Goal: Transaction & Acquisition: Purchase product/service

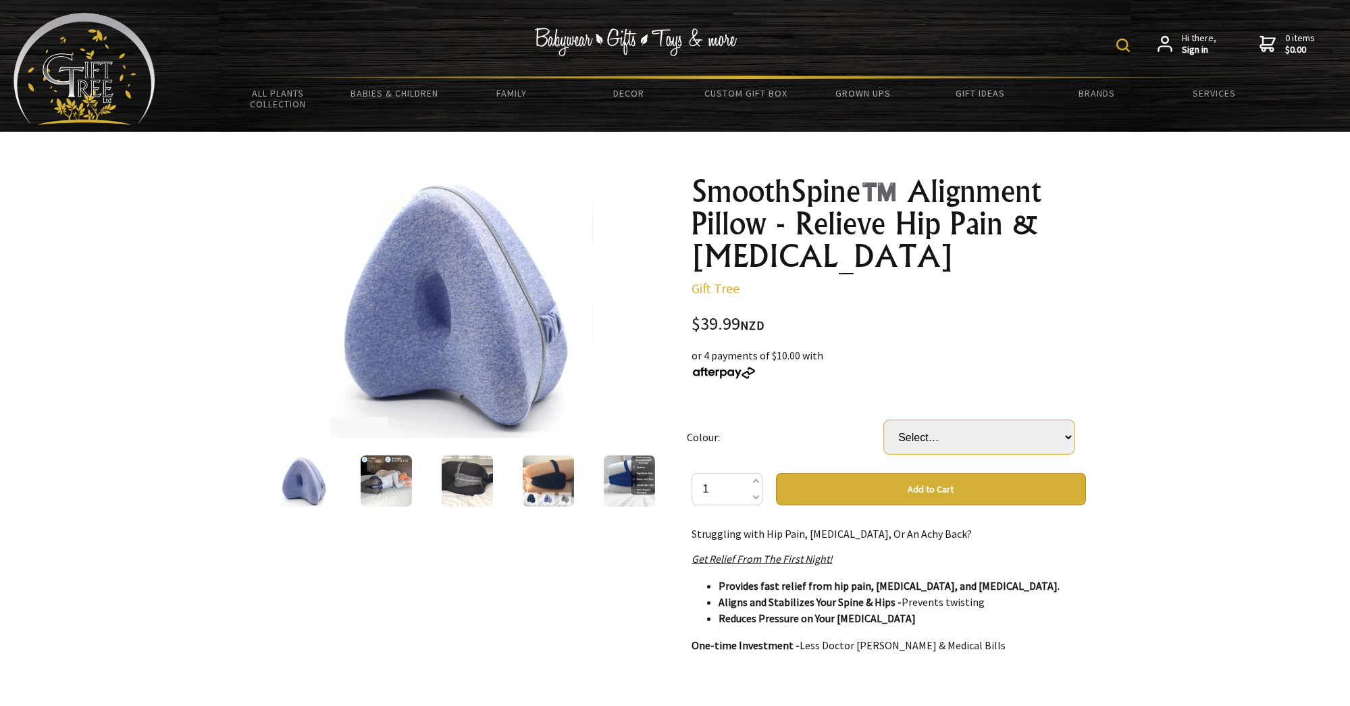
scroll to position [1, 0]
select select "Gray"
click at [886, 491] on button "Add to Cart" at bounding box center [931, 489] width 310 height 32
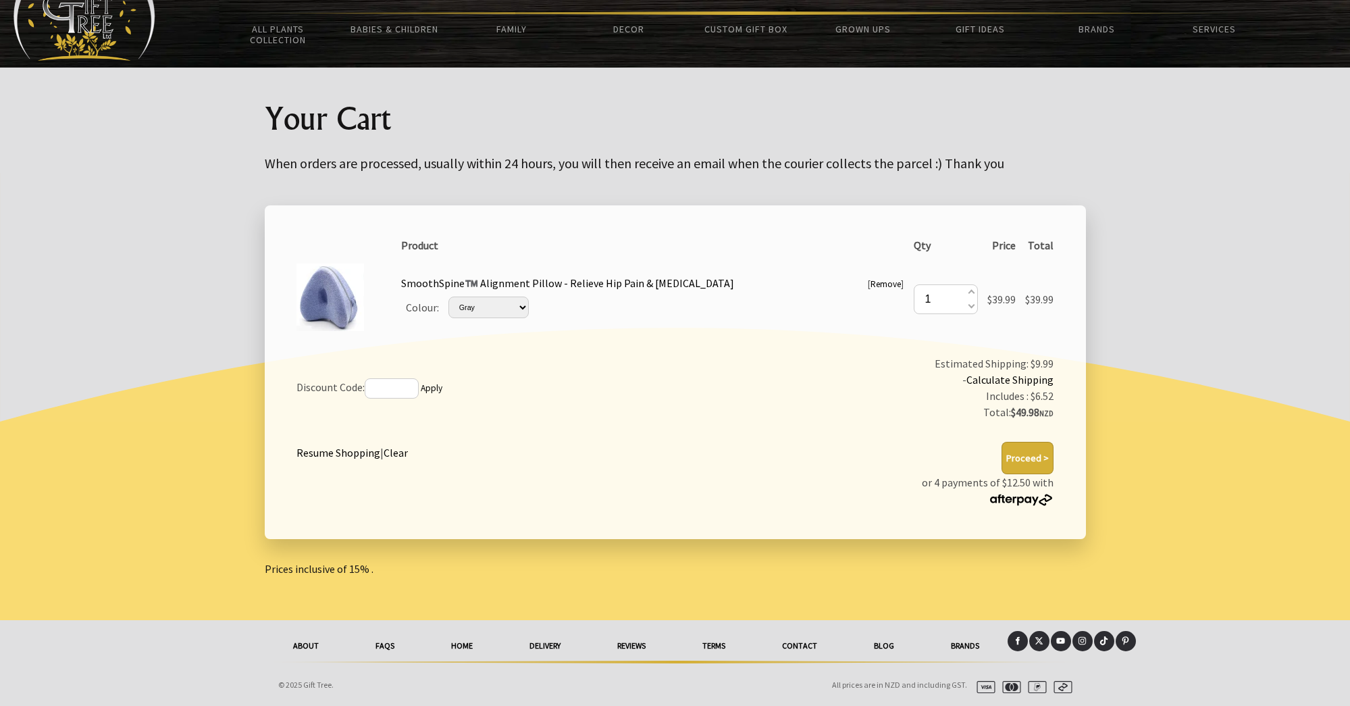
scroll to position [65, 0]
click at [1018, 454] on button "Proceed >" at bounding box center [1028, 458] width 52 height 32
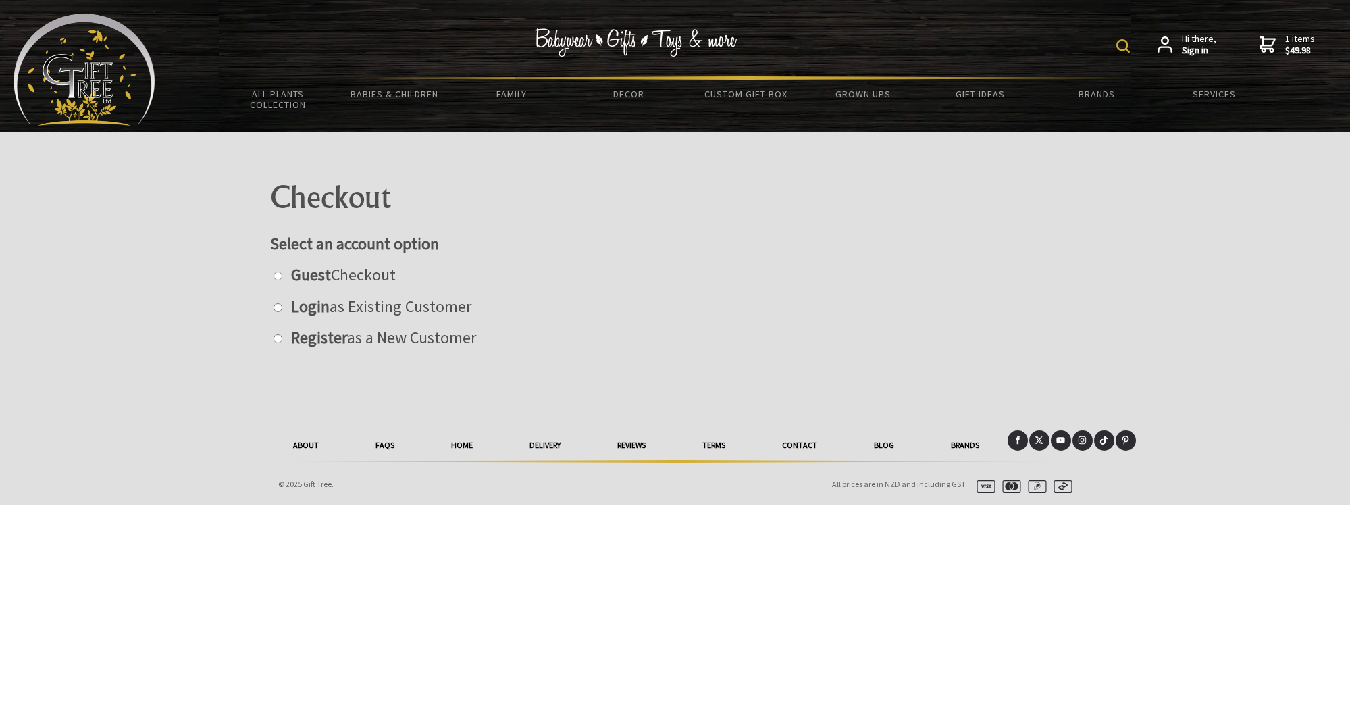
click at [274, 275] on input "radio" at bounding box center [278, 275] width 9 height 9
radio input "true"
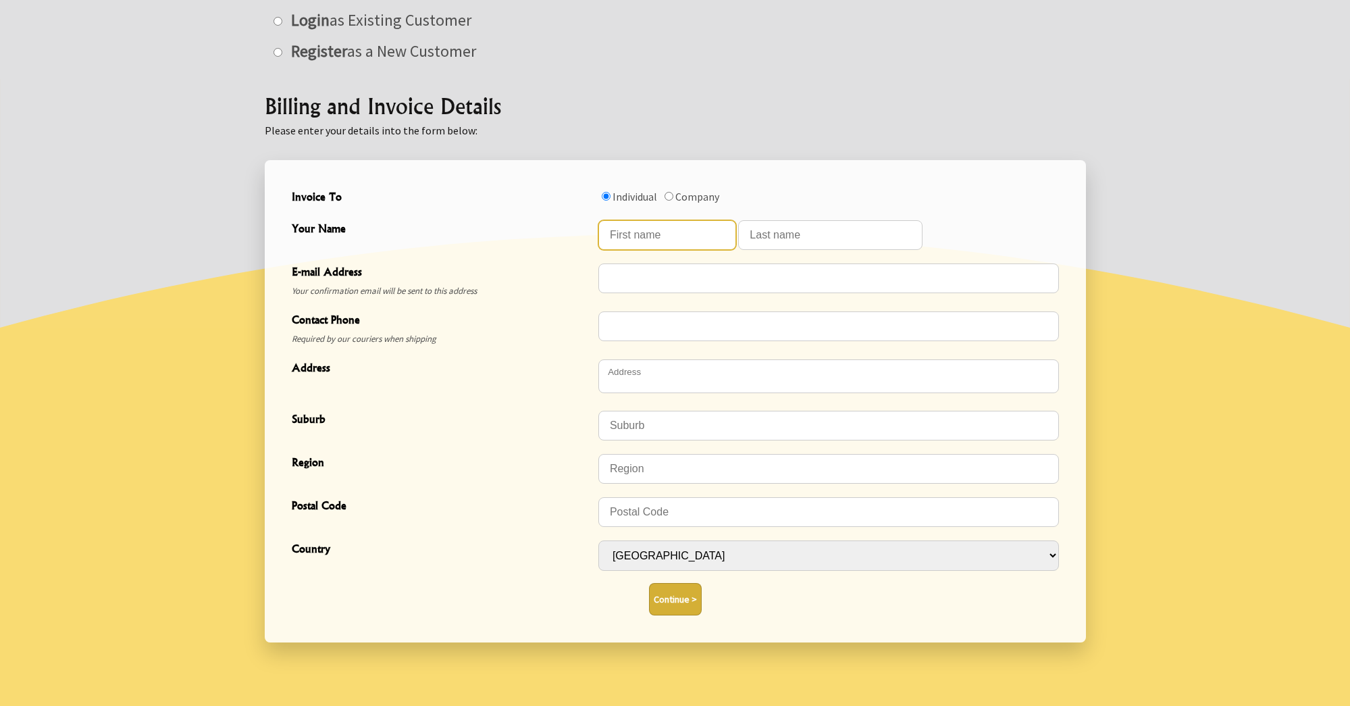
scroll to position [286, 0]
type input "[PERSON_NAME]"
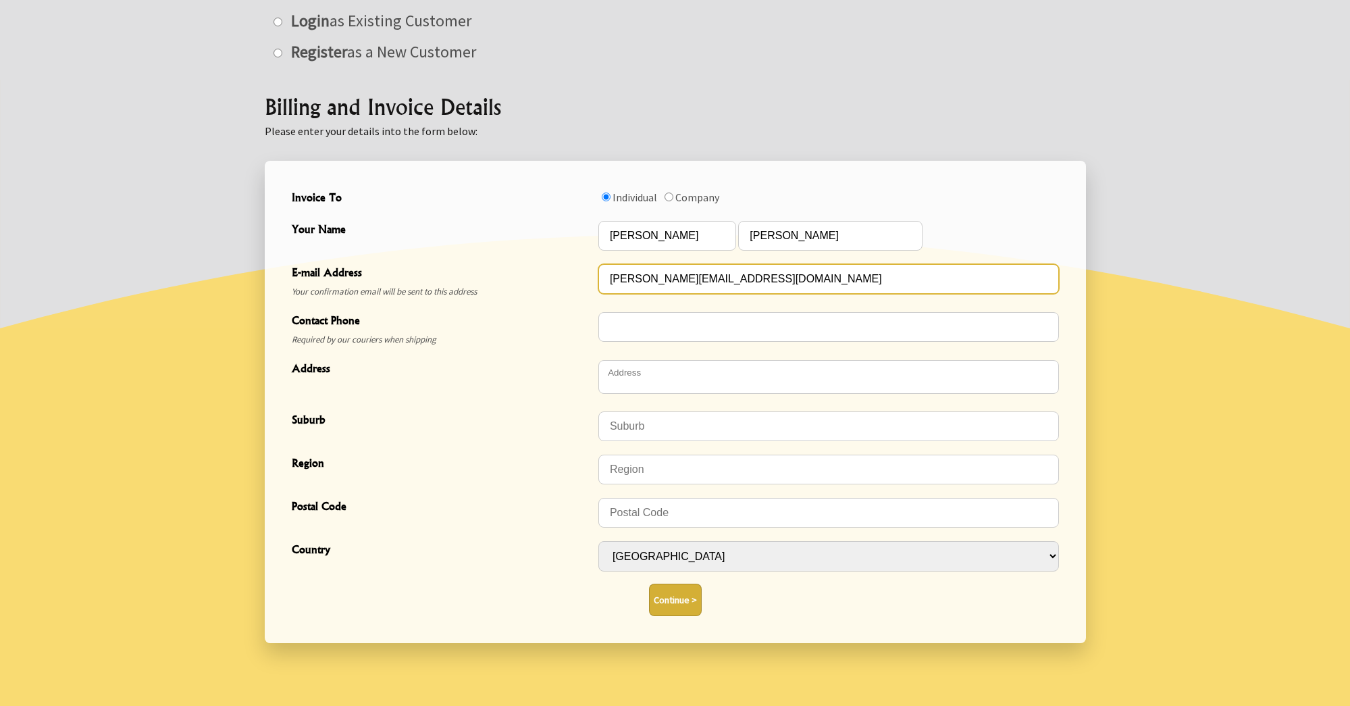
type input "penny@jellyfishcreative.co.nz"
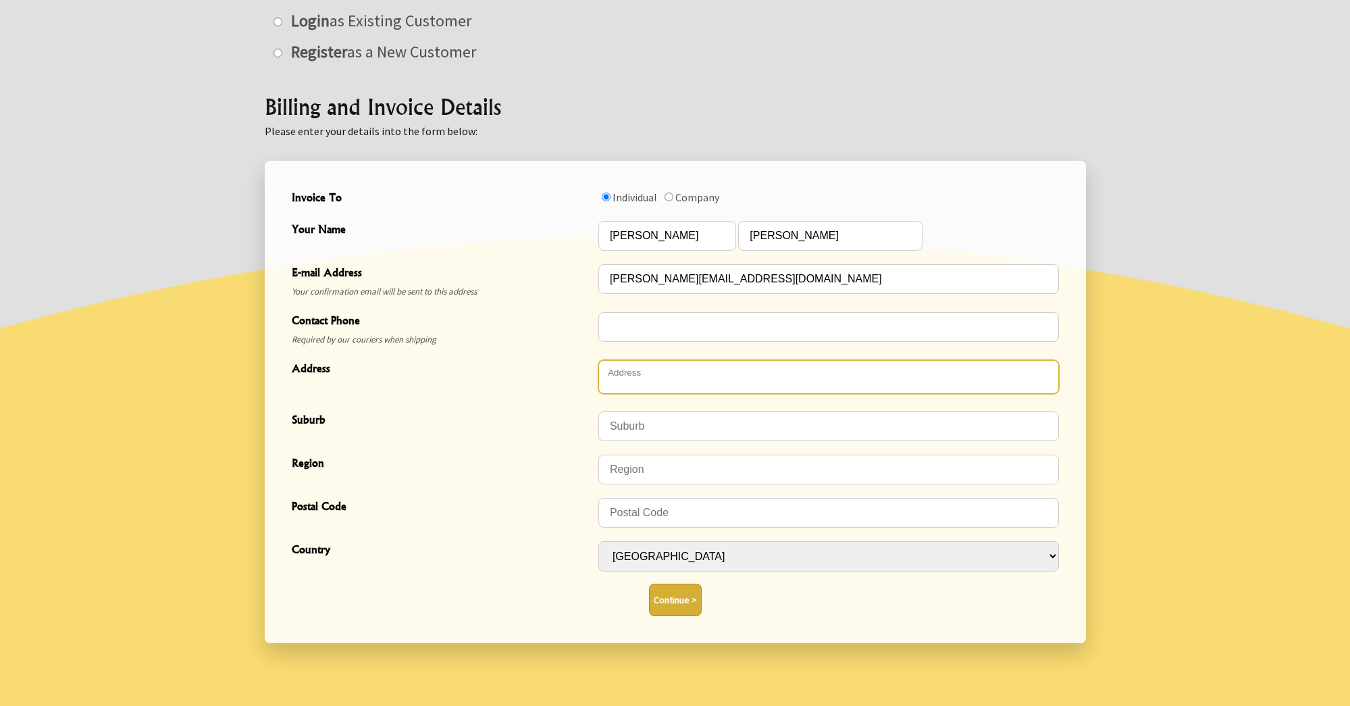
click at [640, 371] on textarea "Address" at bounding box center [828, 377] width 461 height 34
type textarea "[STREET_ADDRESS][PERSON_NAME]"
type input "Springvale"
type input "Whanganui"
type input "4501"
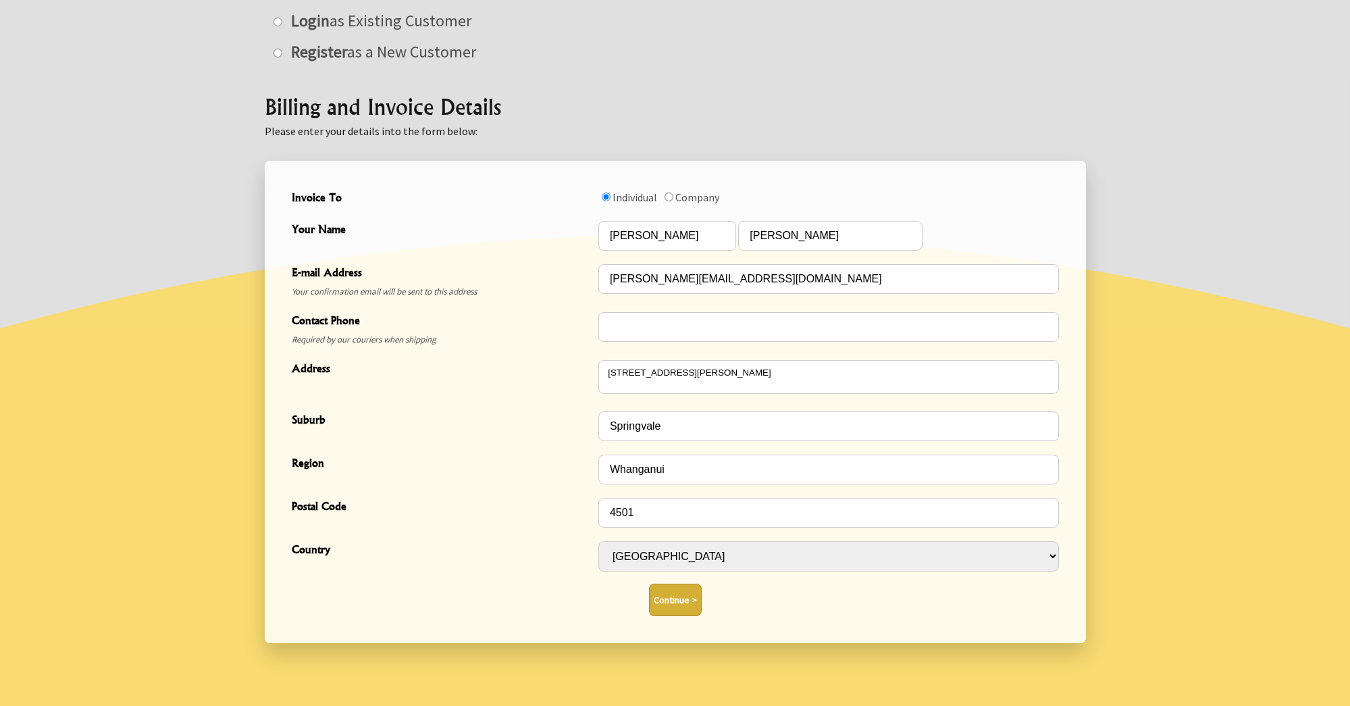
click at [667, 586] on button "Continue >" at bounding box center [675, 599] width 53 height 32
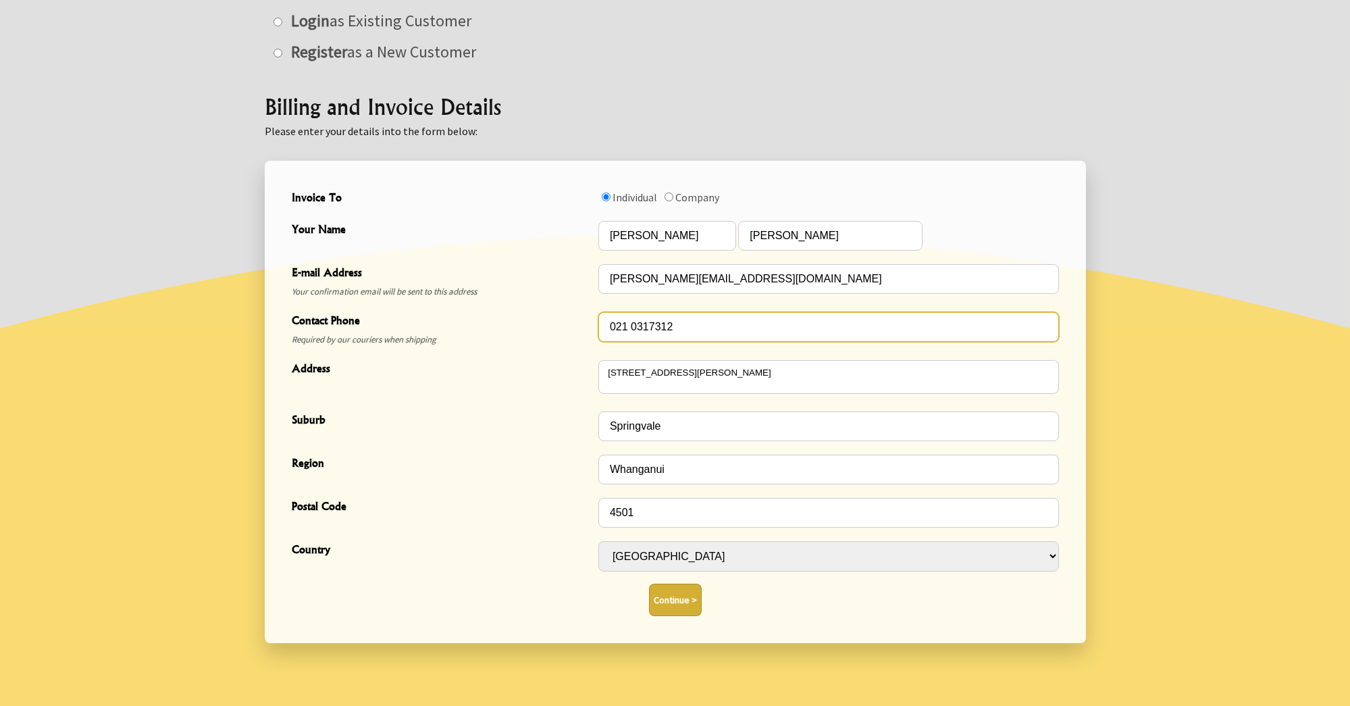
scroll to position [286, 0]
click at [649, 324] on input "021 0317312" at bounding box center [828, 326] width 461 height 30
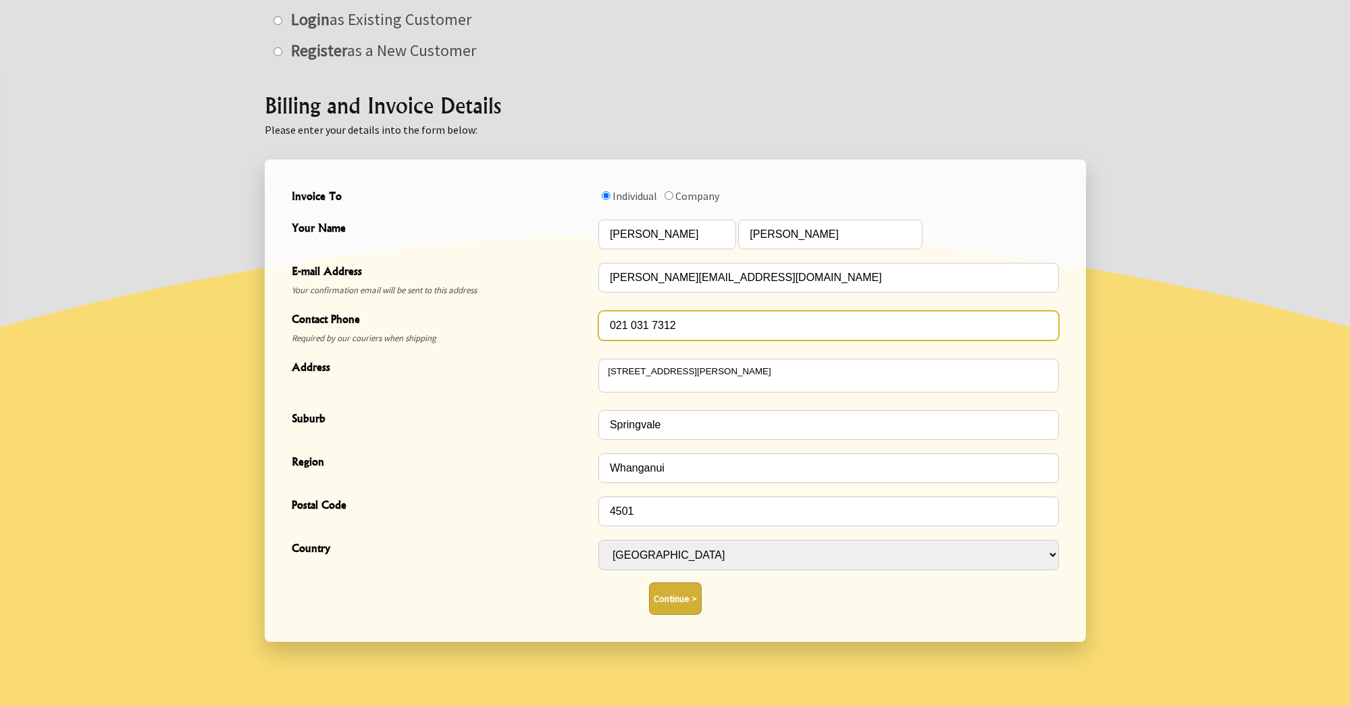
type input "021 031 7312"
click at [670, 588] on button "Continue >" at bounding box center [675, 597] width 53 height 32
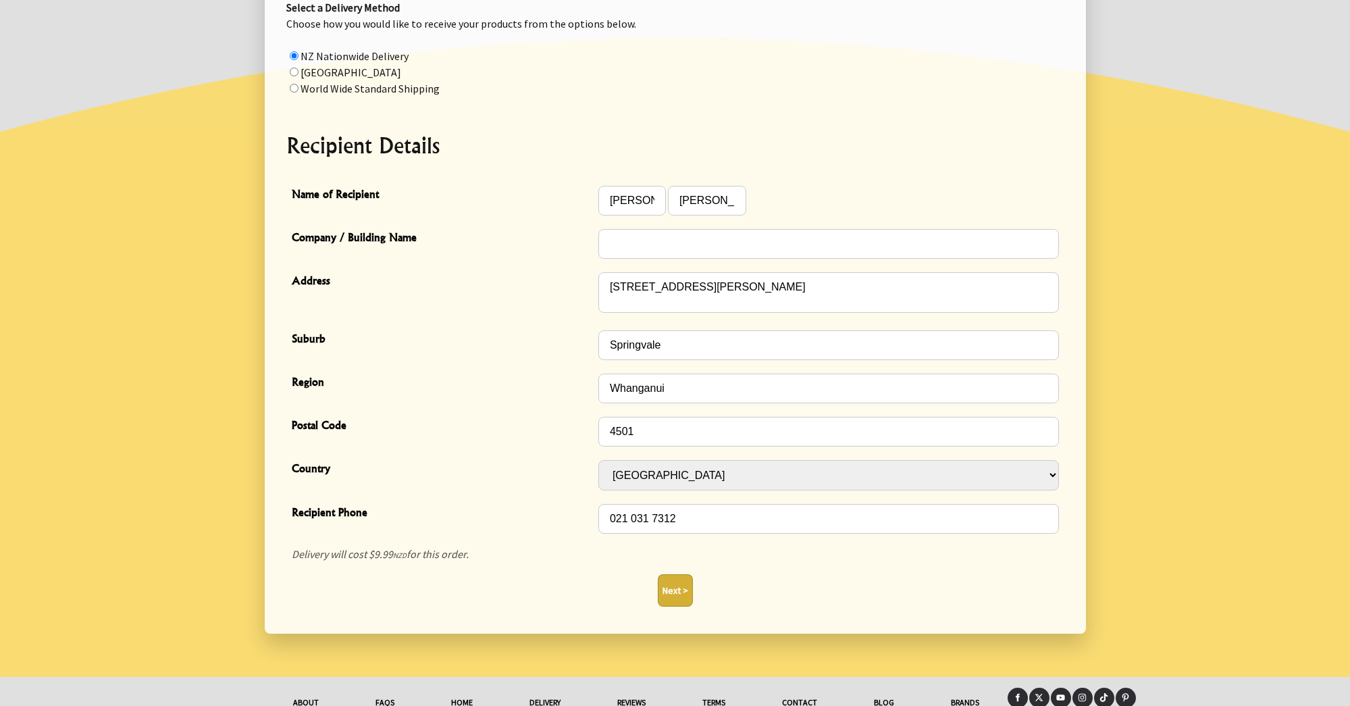
scroll to position [248, 0]
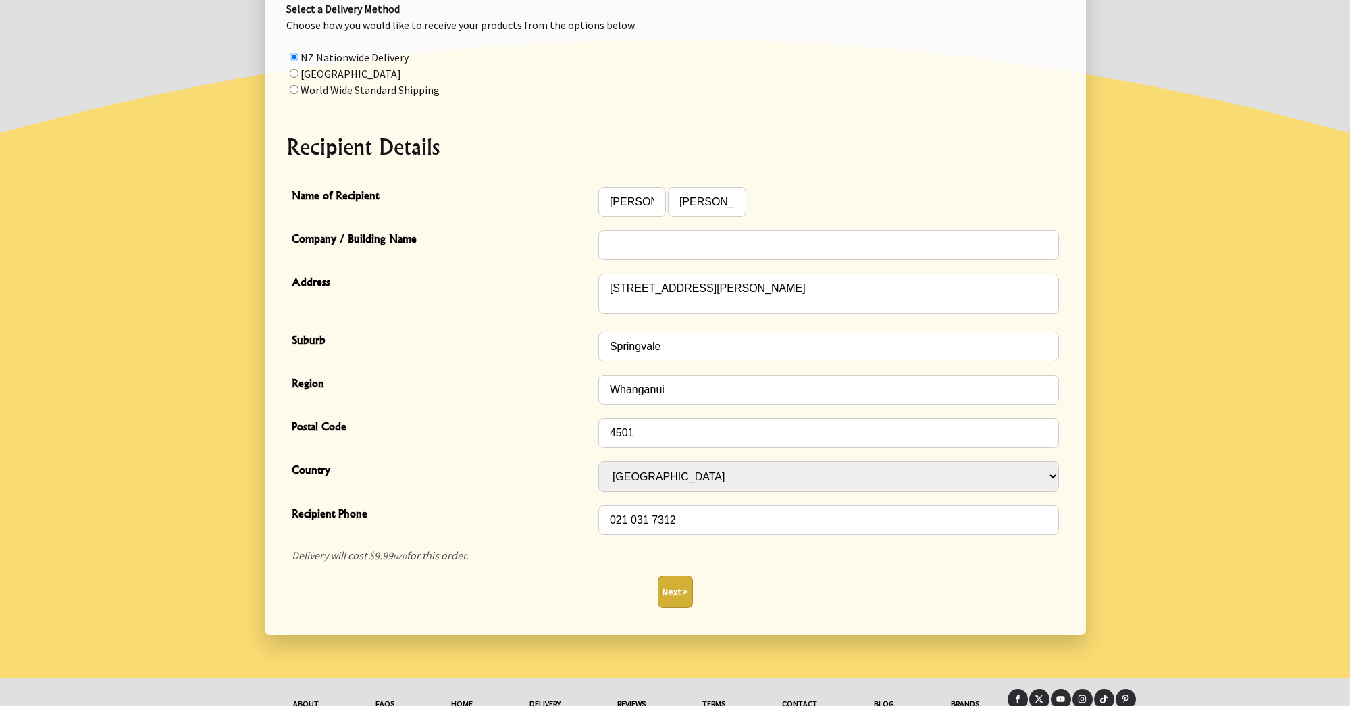
click at [671, 577] on button "Next >" at bounding box center [675, 591] width 35 height 32
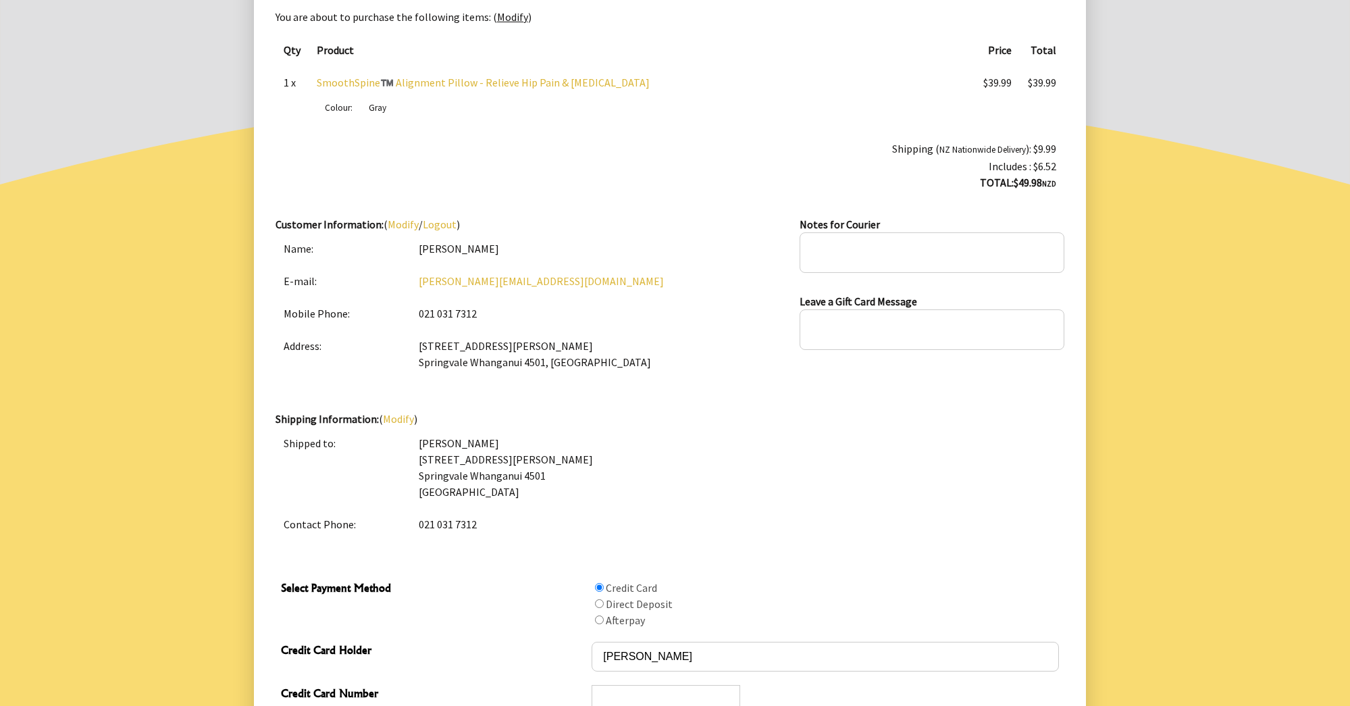
scroll to position [194, 0]
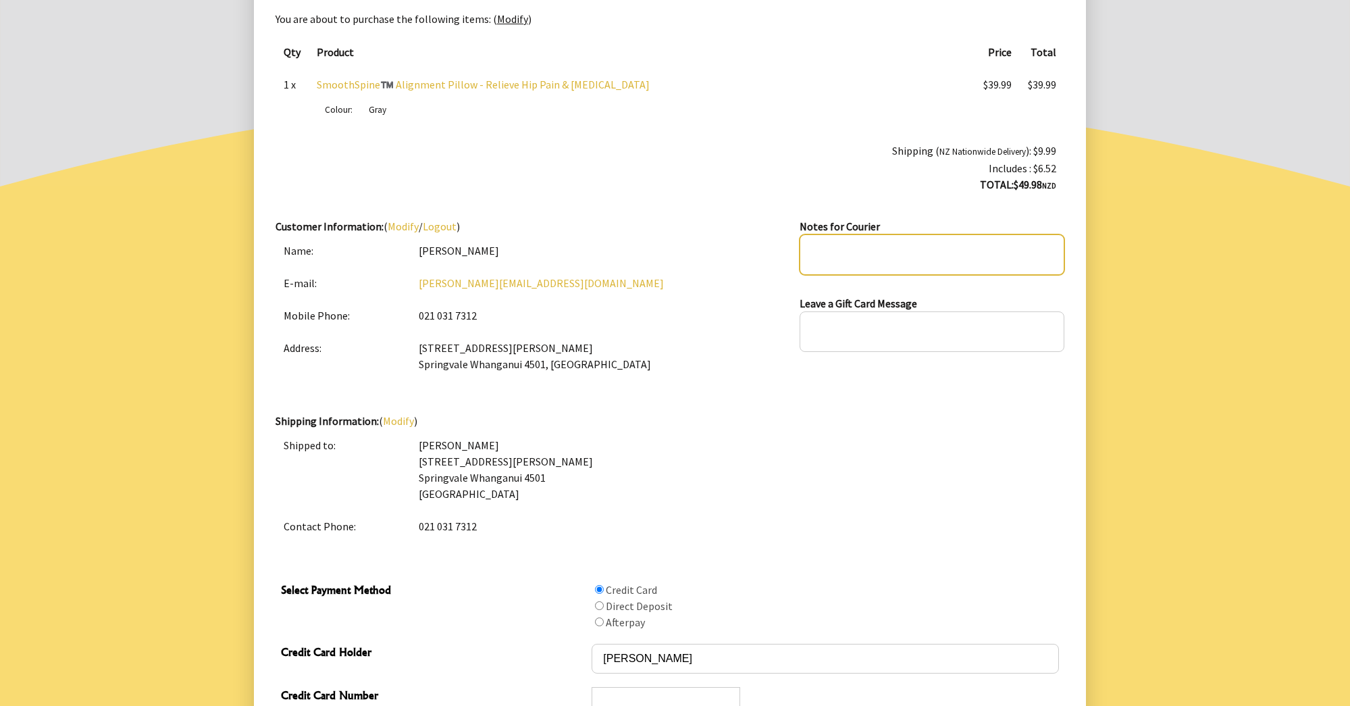
click at [842, 257] on textarea at bounding box center [932, 254] width 264 height 41
type textarea "Please leave at front door,"
drag, startPoint x: 819, startPoint y: 389, endPoint x: 778, endPoint y: 391, distance: 41.2
click at [819, 389] on div "Notes for Courier Please leave at front door, Leave a Gift Card Message" at bounding box center [932, 315] width 264 height 194
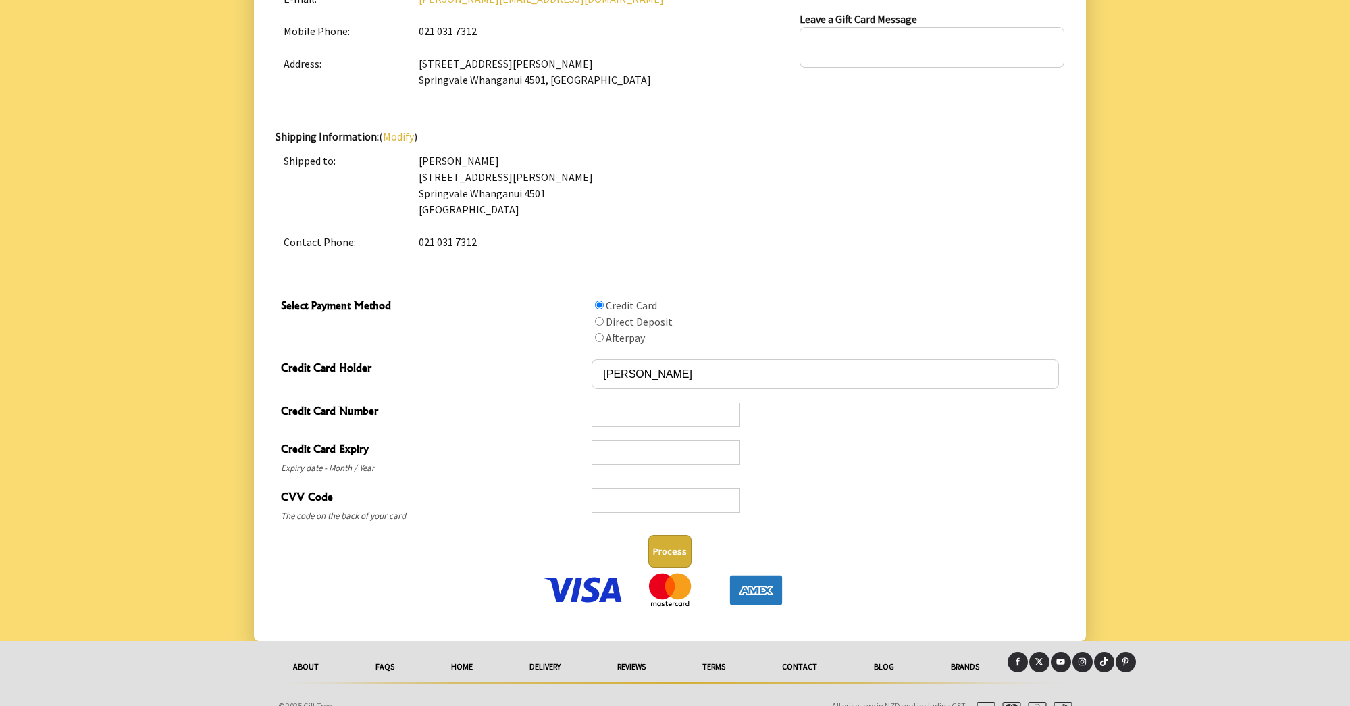
scroll to position [479, 0]
click at [673, 559] on button "Process" at bounding box center [669, 550] width 43 height 32
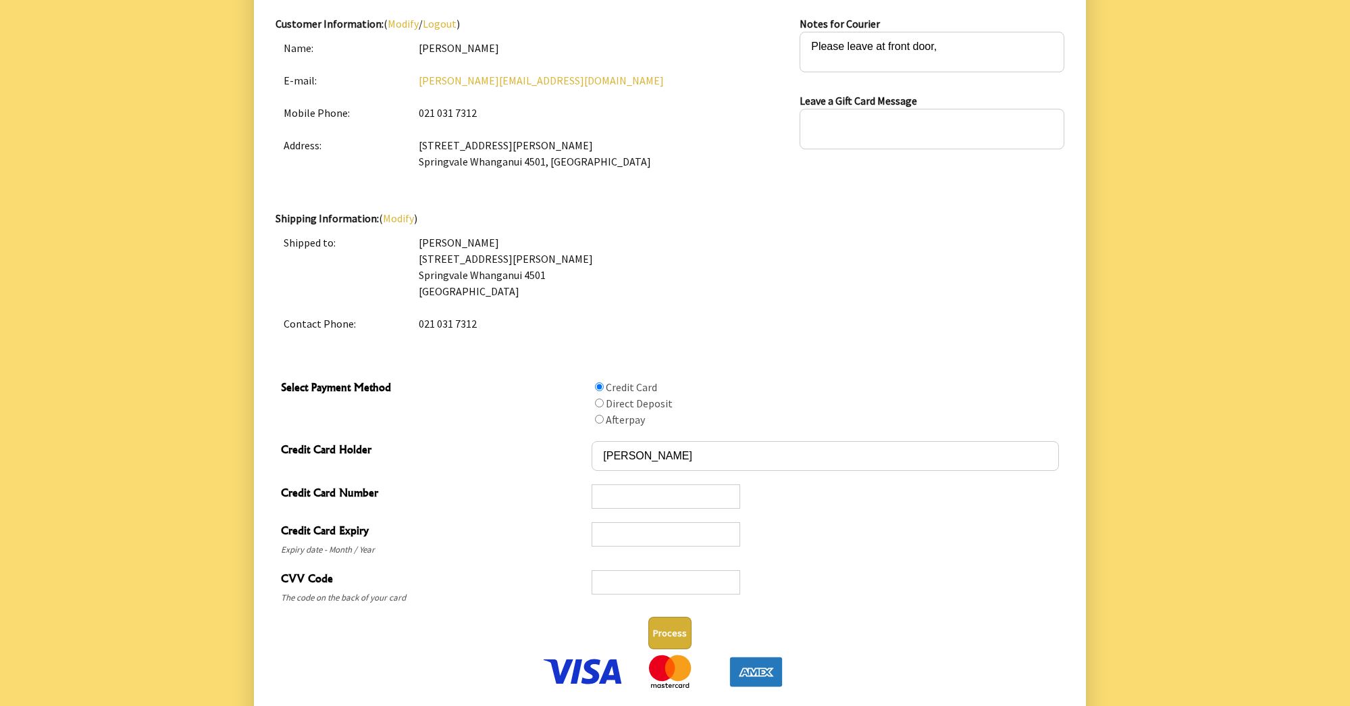
scroll to position [411, 0]
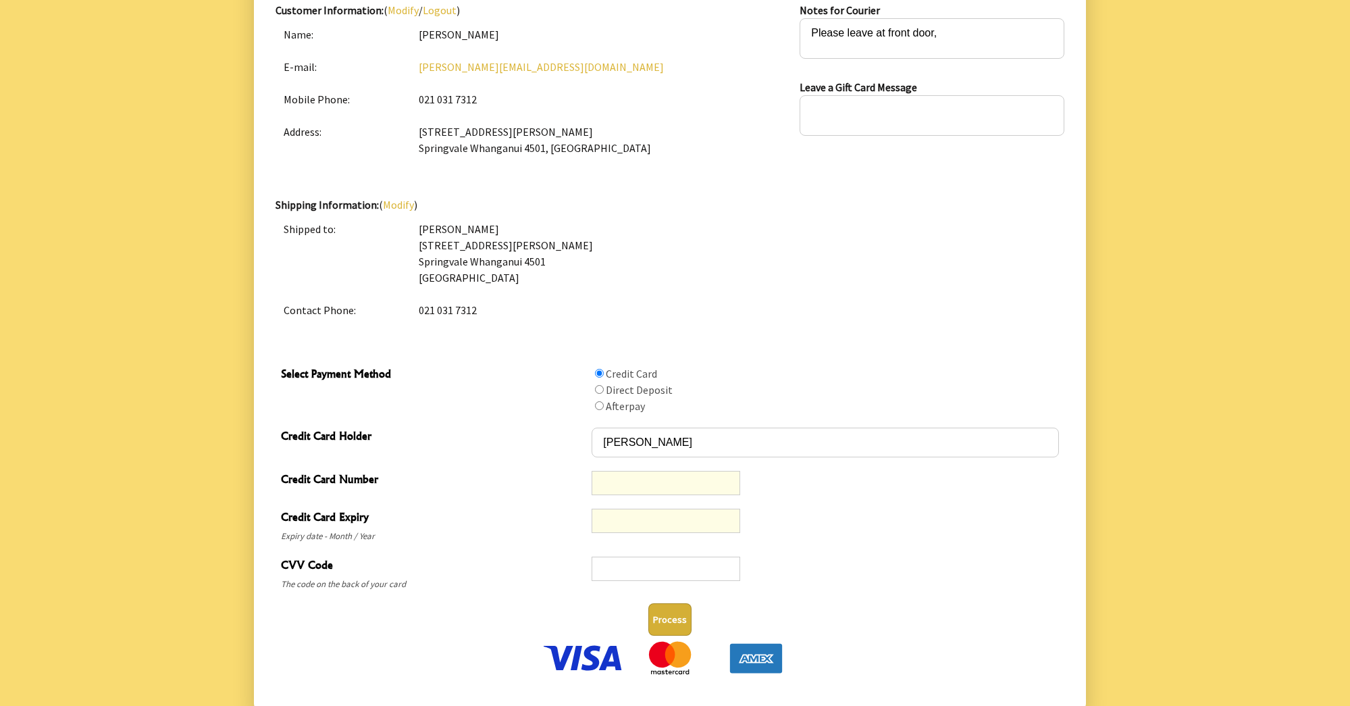
click at [673, 625] on button "Process" at bounding box center [669, 619] width 43 height 32
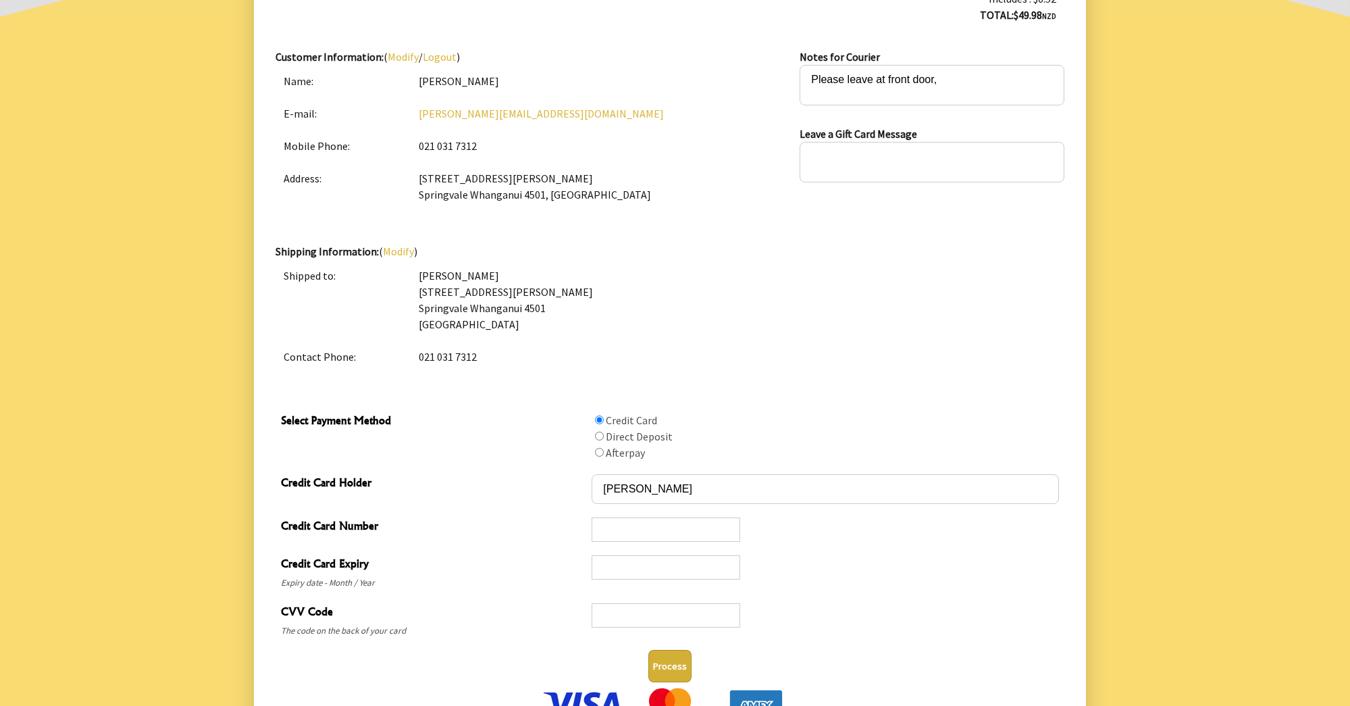
scroll to position [399, 0]
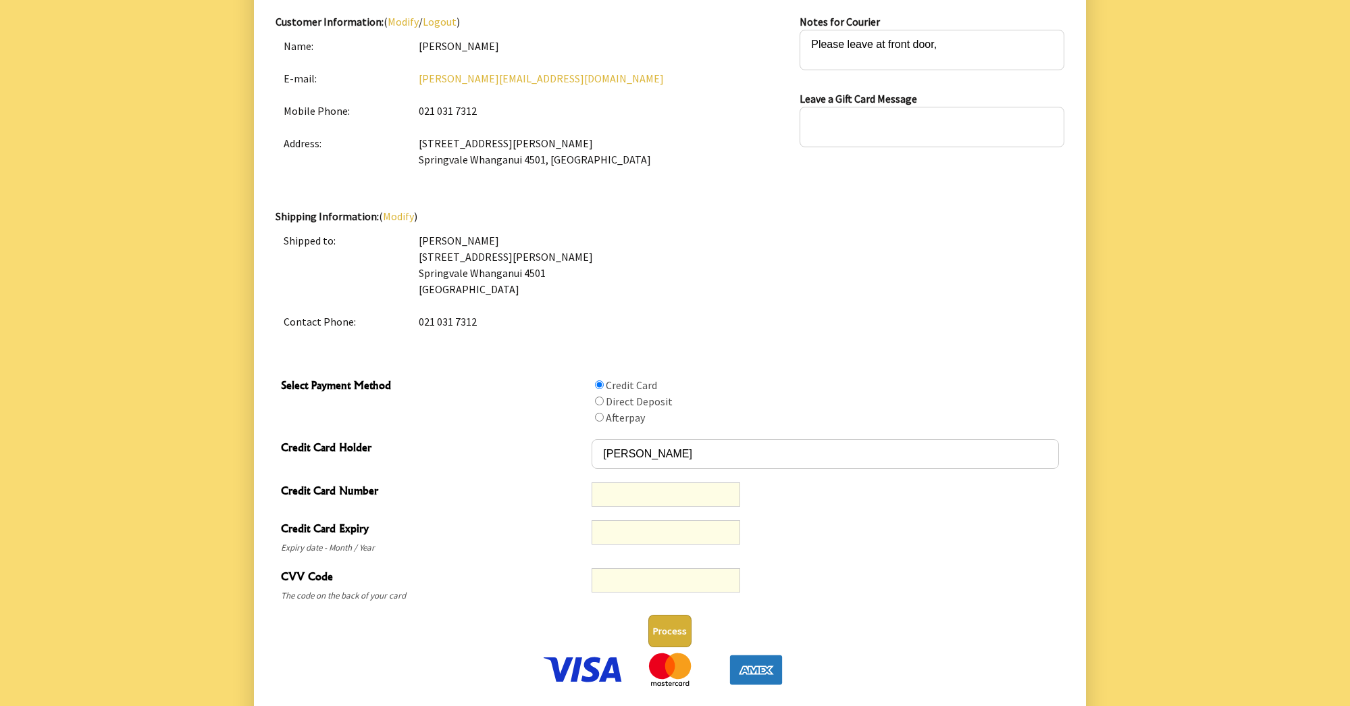
click at [672, 633] on button "Process" at bounding box center [669, 631] width 43 height 32
